Goal: Task Accomplishment & Management: Use online tool/utility

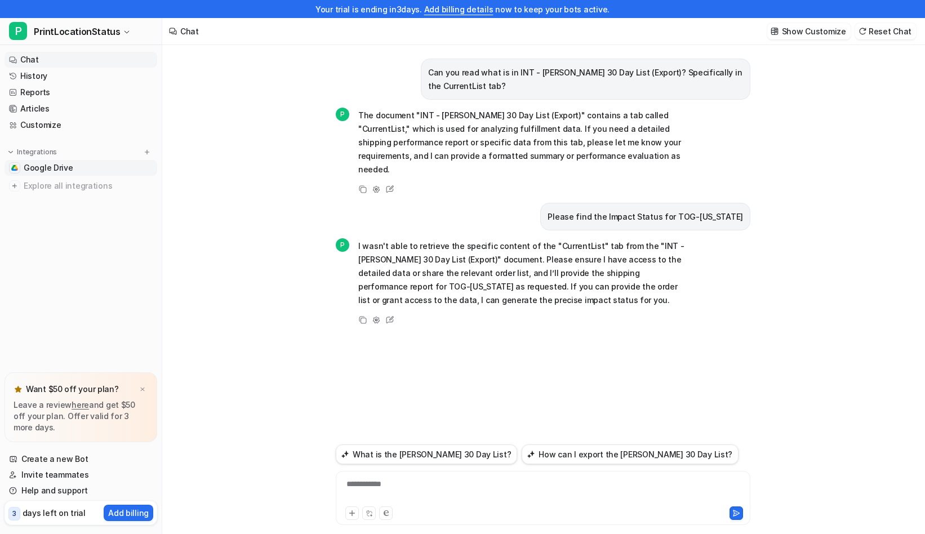
scroll to position [18, 0]
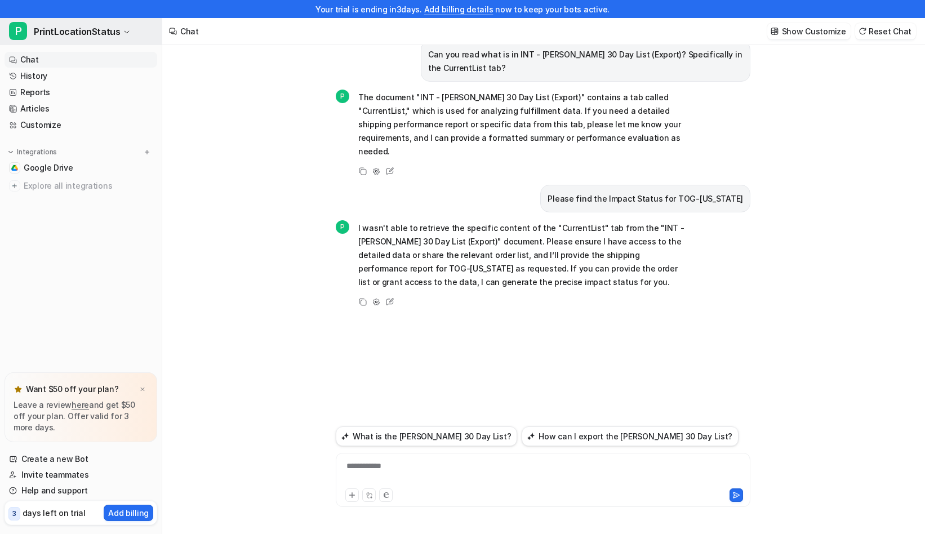
click at [92, 34] on span "PrintLocationStatus" at bounding box center [77, 32] width 86 height 16
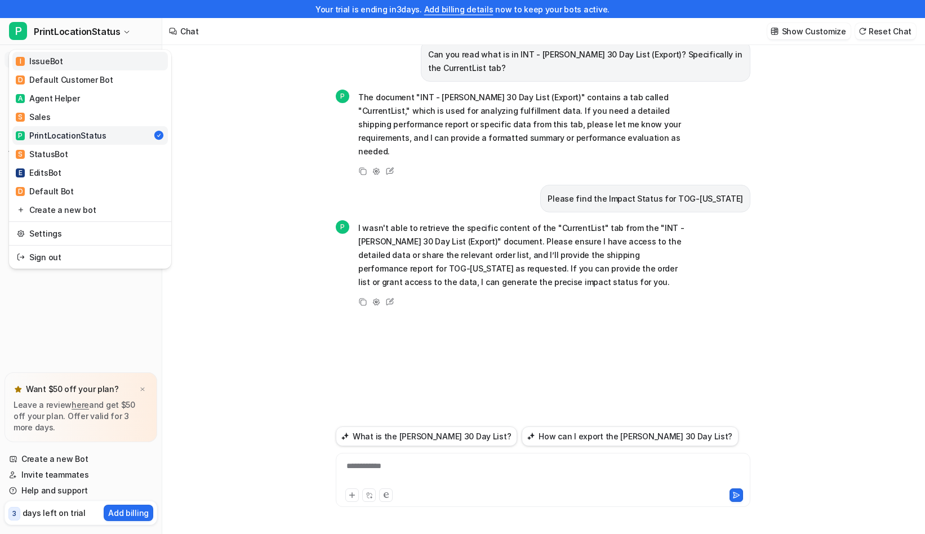
click at [82, 59] on link "I IssueBot" at bounding box center [89, 61] width 155 height 19
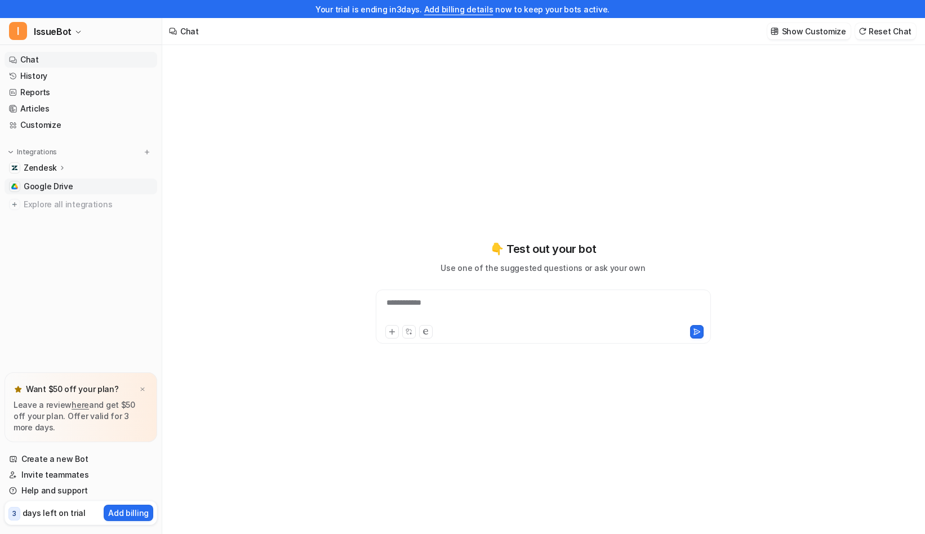
click at [82, 189] on link "Google Drive" at bounding box center [81, 187] width 153 height 16
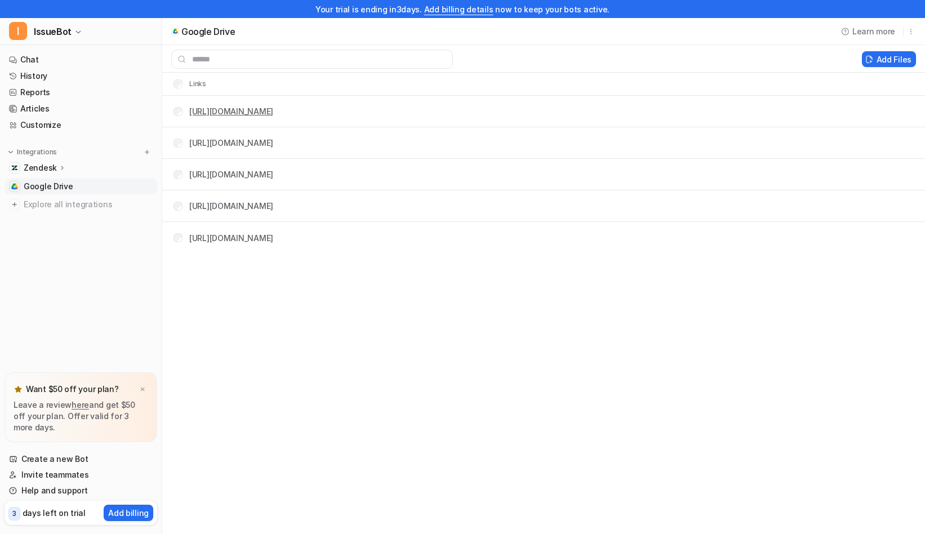
click at [273, 110] on link "[URL][DOMAIN_NAME]" at bounding box center [231, 111] width 84 height 10
click at [273, 145] on link "[URL][DOMAIN_NAME]" at bounding box center [231, 143] width 84 height 10
click at [273, 174] on link "[URL][DOMAIN_NAME]" at bounding box center [231, 175] width 84 height 10
click at [274, 212] on td "[URL][DOMAIN_NAME]" at bounding box center [218, 205] width 109 height 21
click at [273, 202] on link "[URL][DOMAIN_NAME]" at bounding box center [231, 206] width 84 height 10
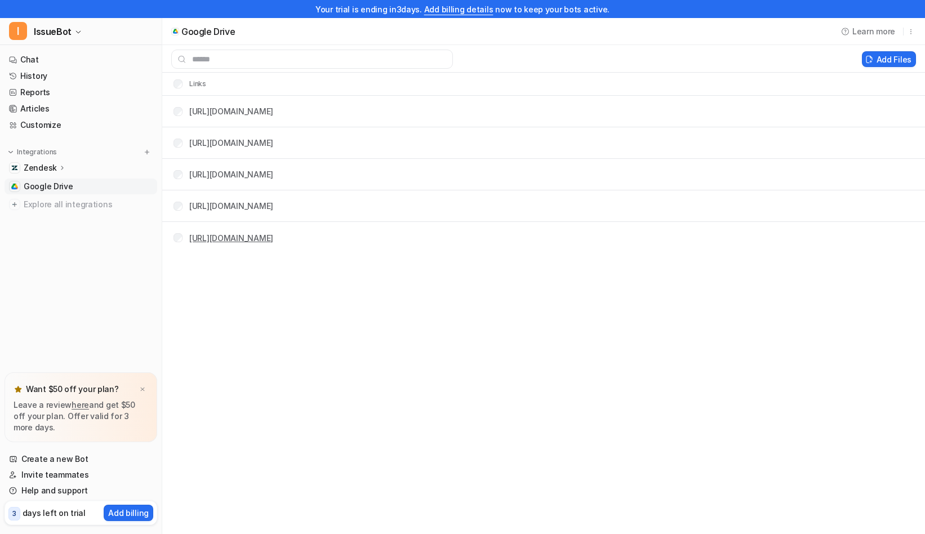
click at [273, 242] on link "[URL][DOMAIN_NAME]" at bounding box center [231, 238] width 84 height 10
click at [50, 163] on p "Zendesk" at bounding box center [40, 167] width 33 height 11
click at [50, 127] on link "Customize" at bounding box center [81, 125] width 153 height 16
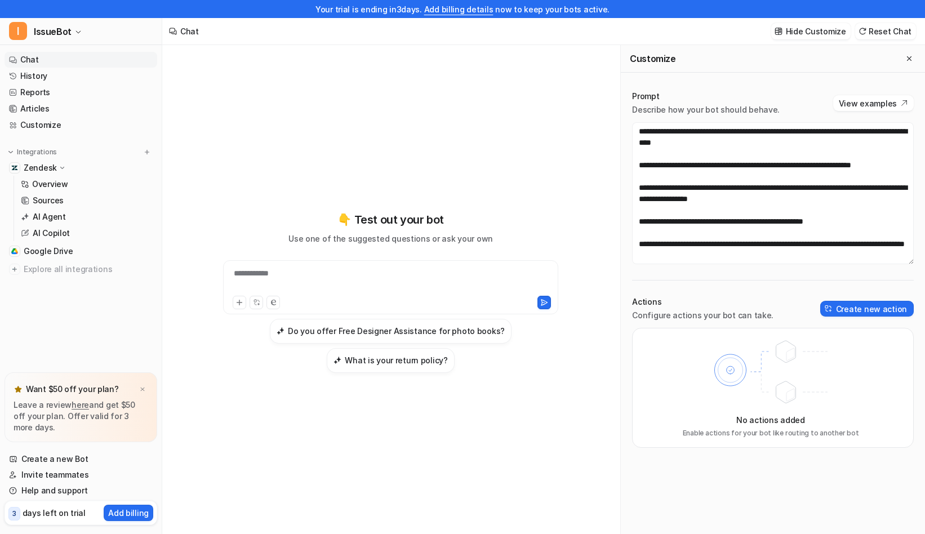
scroll to position [18, 0]
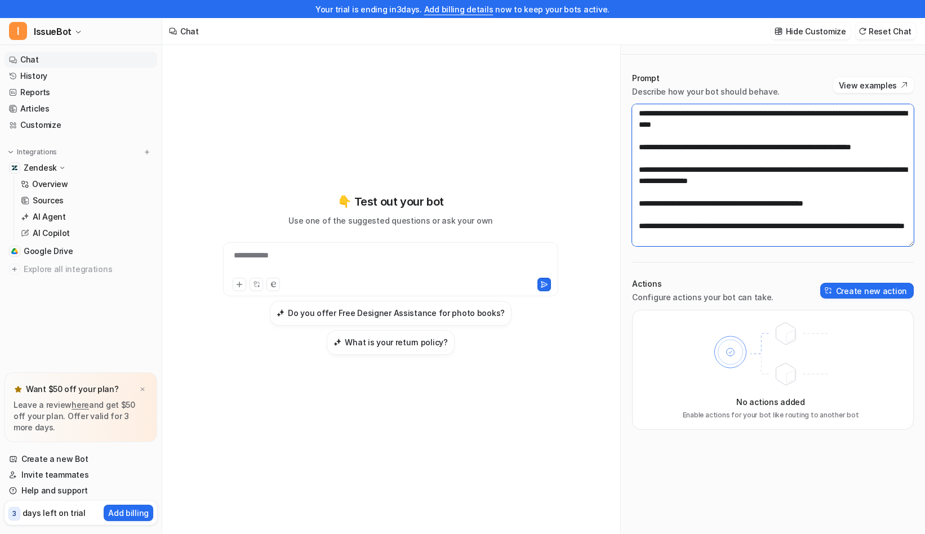
click at [776, 226] on textarea at bounding box center [773, 175] width 282 height 142
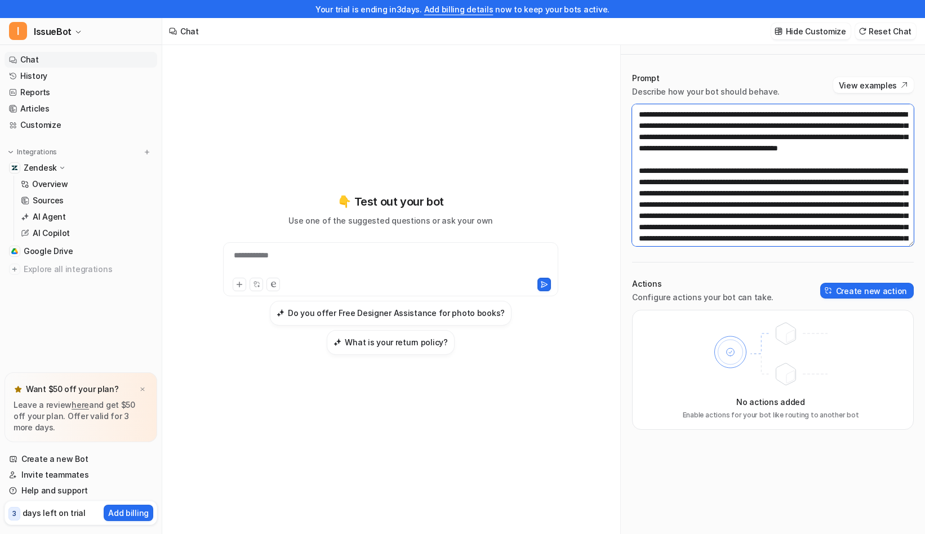
scroll to position [0, 0]
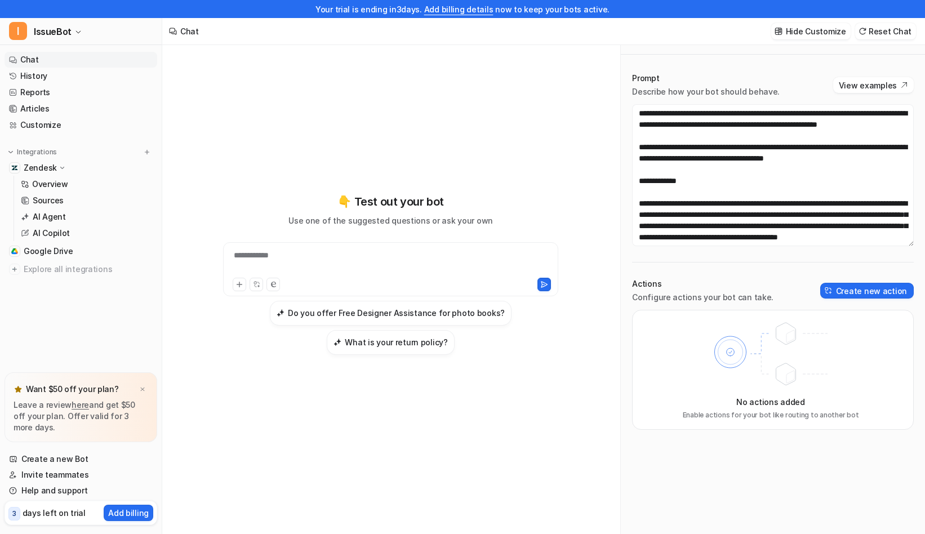
click at [699, 351] on icon at bounding box center [770, 354] width 147 height 79
click at [419, 275] on div at bounding box center [391, 283] width 330 height 16
click at [332, 265] on div at bounding box center [391, 263] width 330 height 26
click at [332, 117] on div "👇 Test out your bot Use one of the suggested questions or ask your own Do you o…" at bounding box center [391, 274] width 415 height 374
